Goal: Navigation & Orientation: Find specific page/section

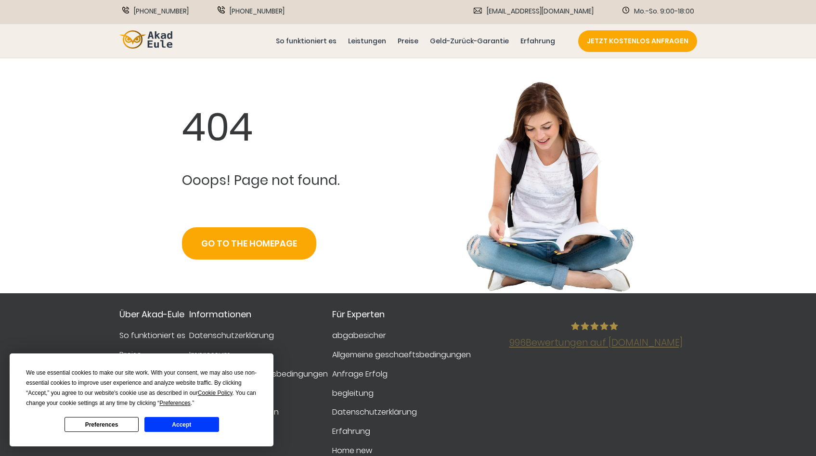
drag, startPoint x: 180, startPoint y: 49, endPoint x: 168, endPoint y: 49, distance: 12.0
click at [180, 49] on div "JETZT KOSTENLOS ANFRAGEN So funktioniert es Leistungen Preise Geld-Zurück-Garan…" at bounding box center [408, 41] width 606 height 33
click at [165, 46] on img at bounding box center [145, 39] width 53 height 19
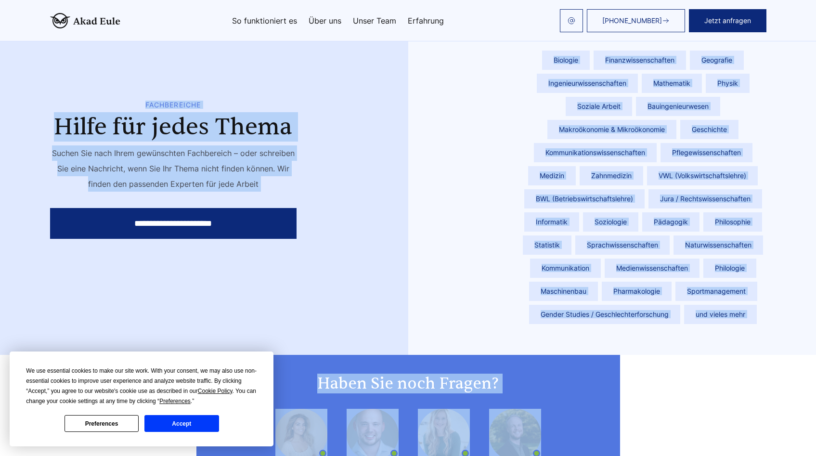
scroll to position [2558, 0]
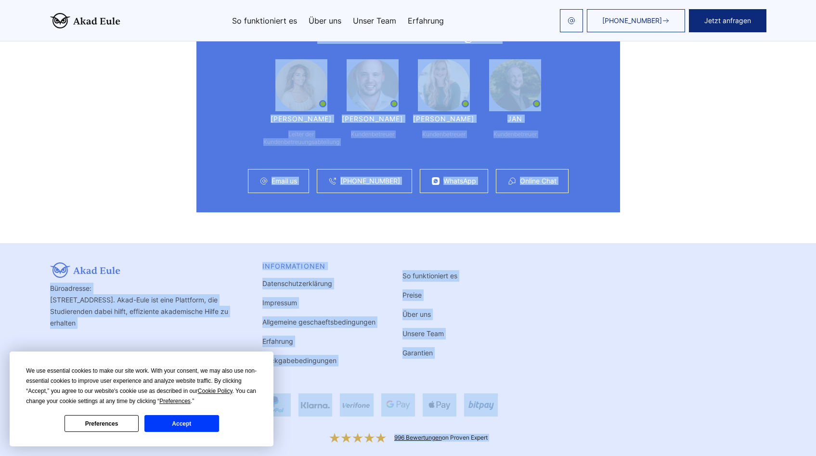
drag, startPoint x: 823, startPoint y: 18, endPoint x: 794, endPoint y: 454, distance: 437.0
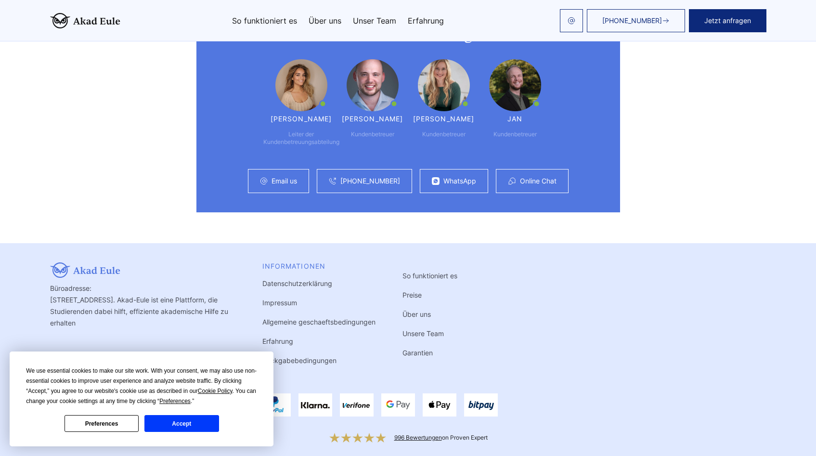
click at [654, 358] on div "Büroadresse: [STREET_ADDRESS]. Akad-Eule ist eine Plattform, die Studierenden d…" at bounding box center [408, 320] width 716 height 116
click at [196, 421] on button "Accept" at bounding box center [181, 423] width 74 height 17
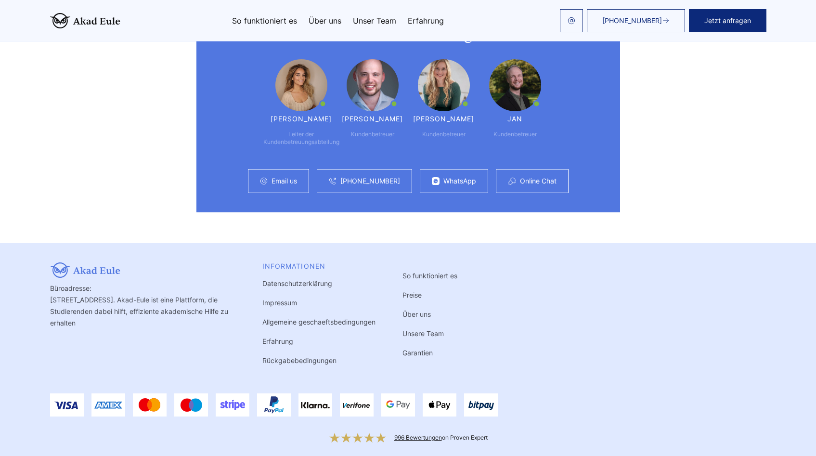
click at [309, 318] on link "Allgemeine geschaeftsbedingungen" at bounding box center [318, 322] width 113 height 8
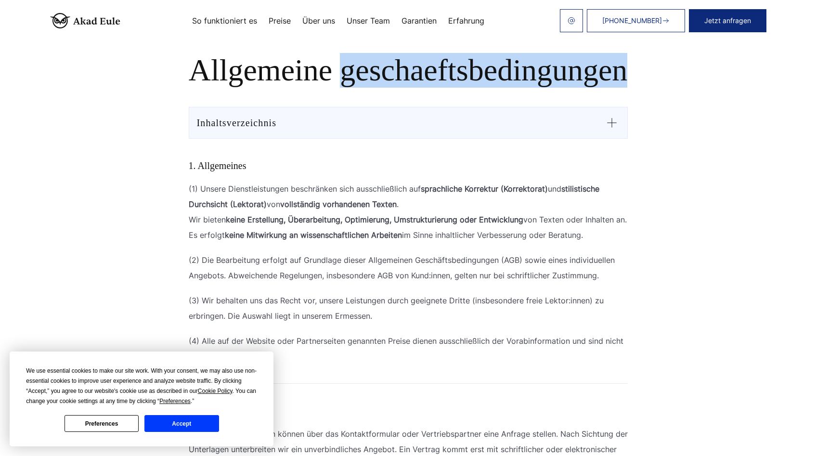
drag, startPoint x: 345, startPoint y: 70, endPoint x: 625, endPoint y: 67, distance: 280.6
click at [625, 67] on h1 "Allgemeine geschaeftsbedingungen" at bounding box center [408, 70] width 570 height 35
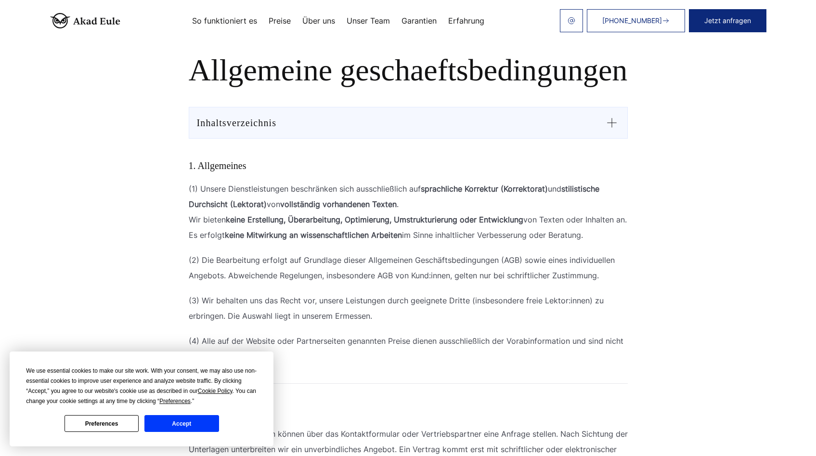
click at [448, 196] on p "(1) Unsere Dienstleistungen beschränken sich ausschließlich auf sprachliche Kor…" at bounding box center [408, 212] width 439 height 62
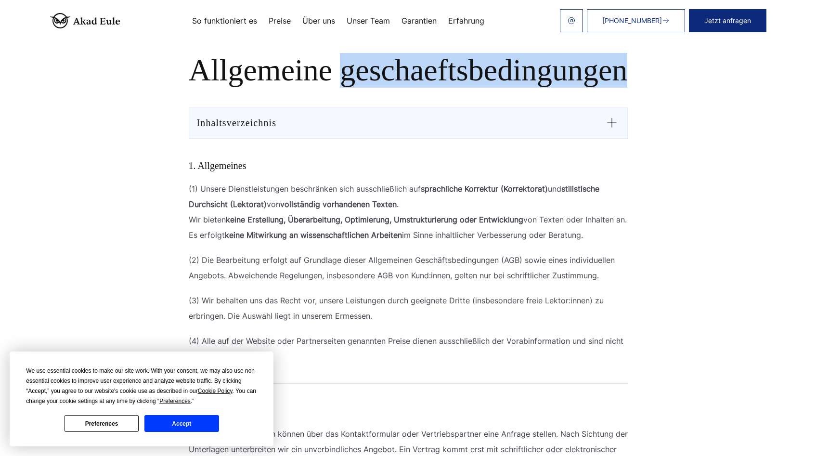
drag, startPoint x: 343, startPoint y: 71, endPoint x: 622, endPoint y: 77, distance: 279.2
click at [622, 77] on h1 "Allgemeine geschaeftsbedingungen" at bounding box center [408, 70] width 570 height 35
copy h1 "geschaeftsbedingungen"
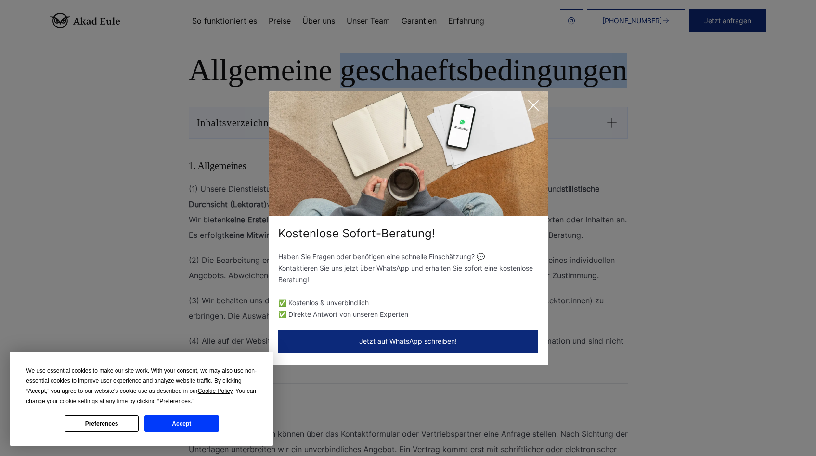
click at [533, 101] on icon at bounding box center [533, 105] width 19 height 19
